Goal: Obtain resource: Obtain resource

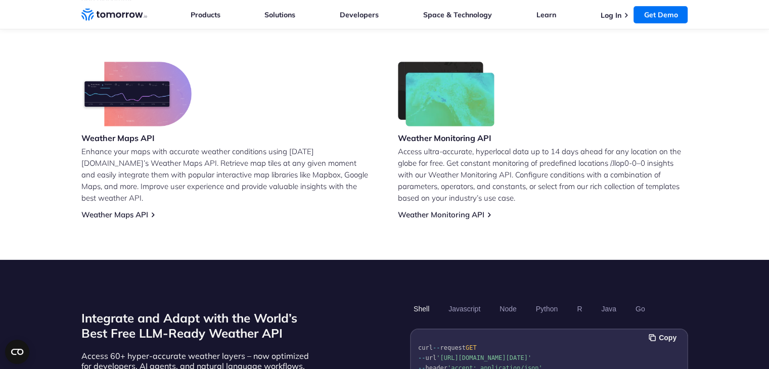
scroll to position [615, 0]
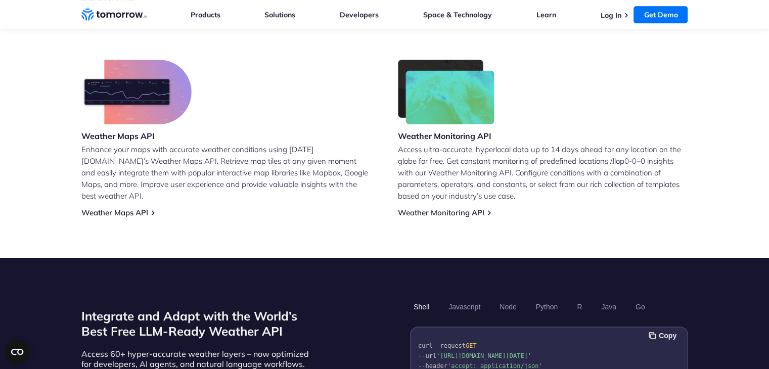
click at [150, 106] on img at bounding box center [136, 92] width 110 height 65
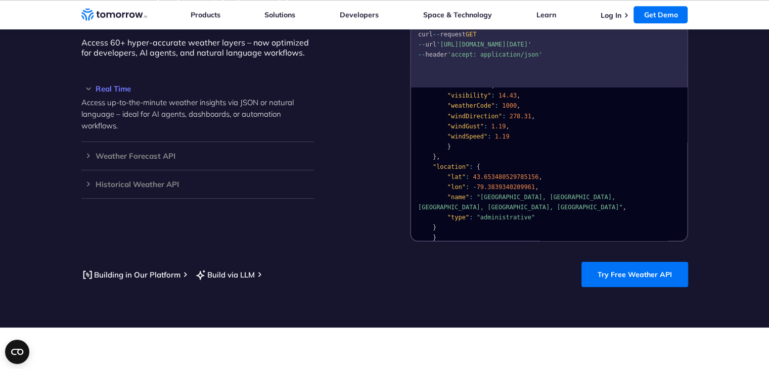
scroll to position [883, 0]
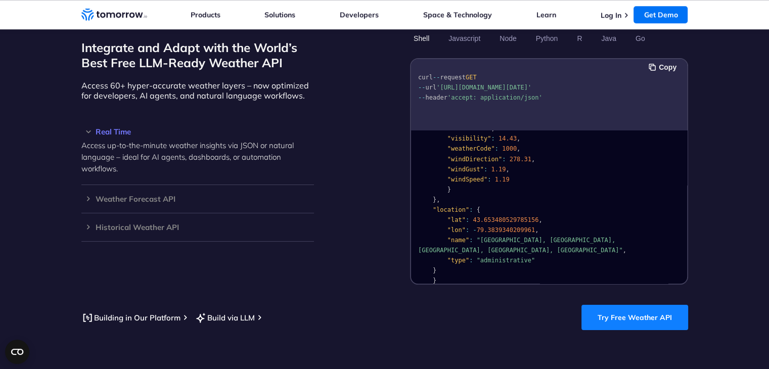
click at [621, 305] on link "Try Free Weather API" at bounding box center [634, 317] width 107 height 25
click at [436, 84] on span "url" at bounding box center [430, 87] width 11 height 7
click at [441, 84] on span "'[URL][DOMAIN_NAME][DATE]'" at bounding box center [483, 87] width 95 height 7
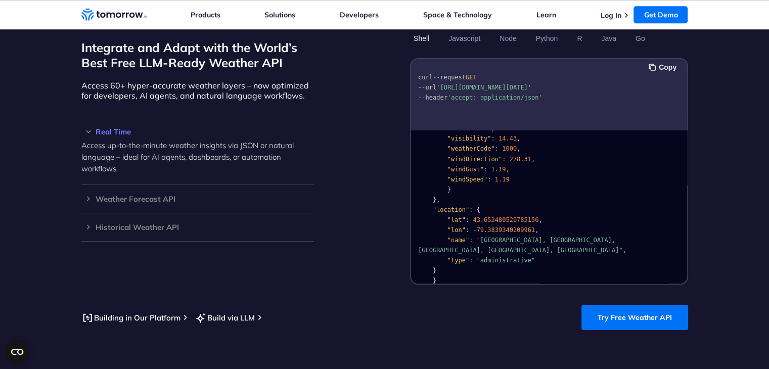
click at [438, 84] on span "'[URL][DOMAIN_NAME][DATE]'" at bounding box center [483, 87] width 95 height 7
drag, startPoint x: 438, startPoint y: 75, endPoint x: 526, endPoint y: 89, distance: 89.6
click at [526, 89] on pre "curl -- request GET -- url '[URL][DOMAIN_NAME][DATE]' -- header 'accept: applic…" at bounding box center [549, 85] width 276 height 46
copy span "'[URL][DOMAIN_NAME][DATE]'"
